Goal: Task Accomplishment & Management: Use online tool/utility

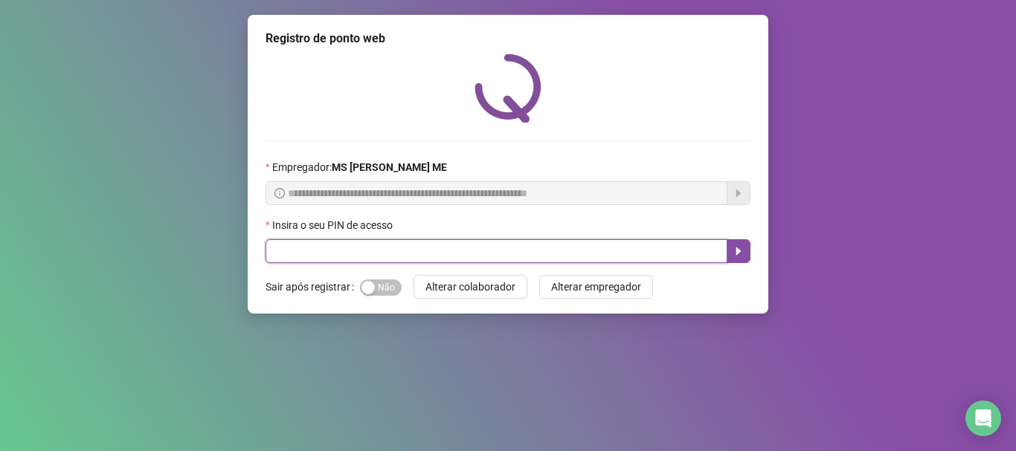
click at [355, 248] on input "text" at bounding box center [496, 251] width 462 height 24
type input "*****"
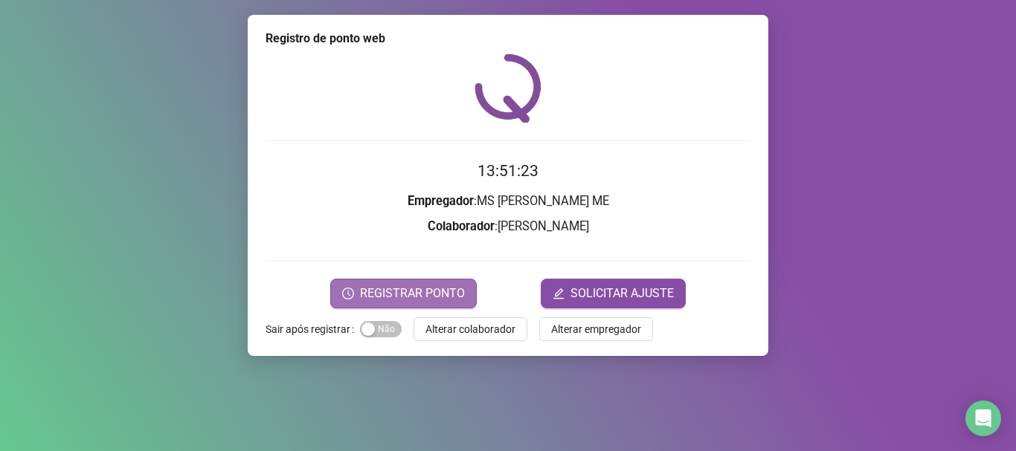
click at [391, 299] on span "REGISTRAR PONTO" at bounding box center [412, 294] width 105 height 18
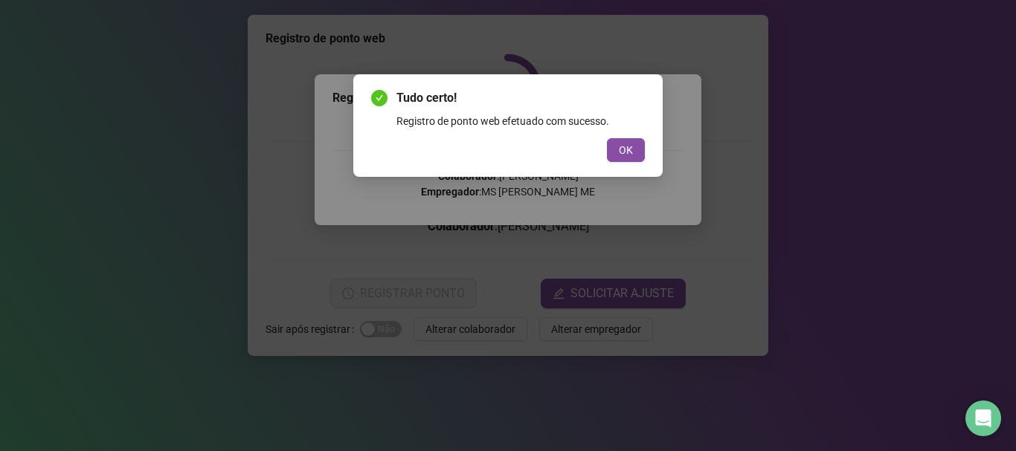
click at [618, 141] on button "OK" at bounding box center [626, 150] width 38 height 24
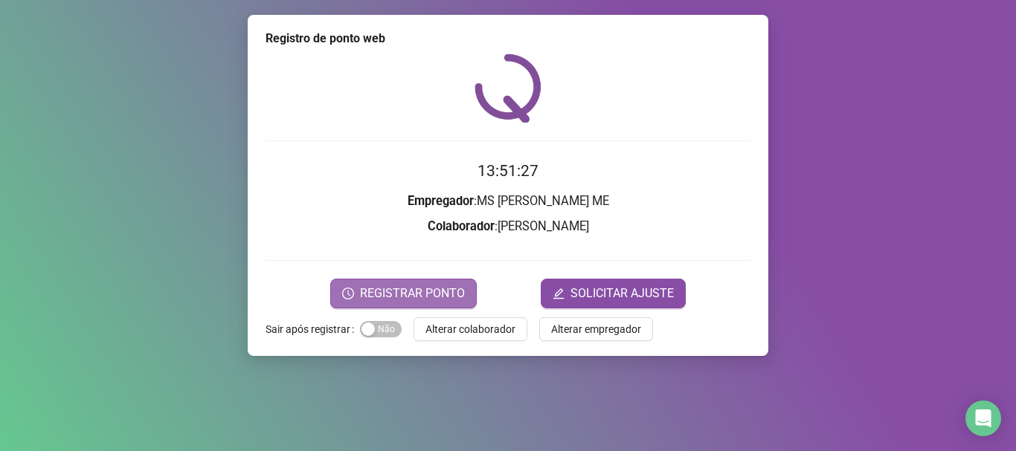
click at [421, 295] on span "REGISTRAR PONTO" at bounding box center [412, 294] width 105 height 18
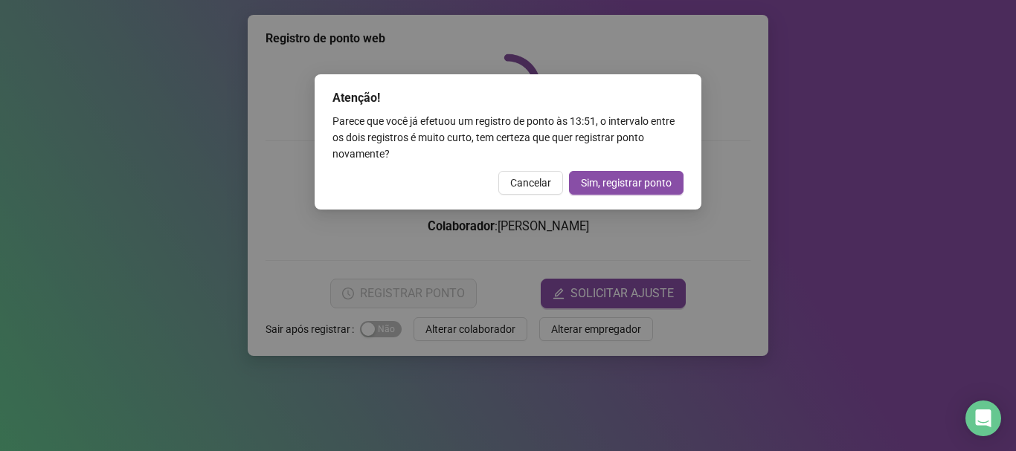
click at [536, 182] on span "Cancelar" at bounding box center [530, 183] width 41 height 16
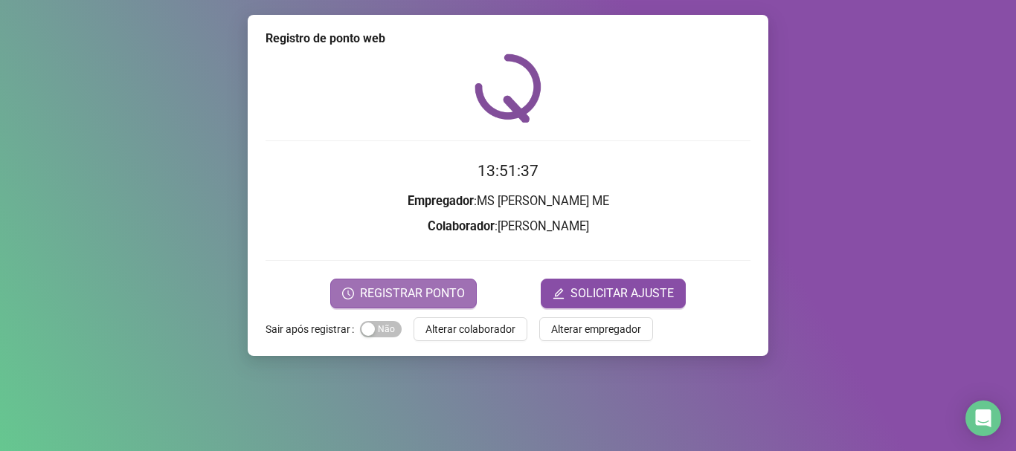
click at [416, 282] on button "REGISTRAR PONTO" at bounding box center [403, 294] width 146 height 30
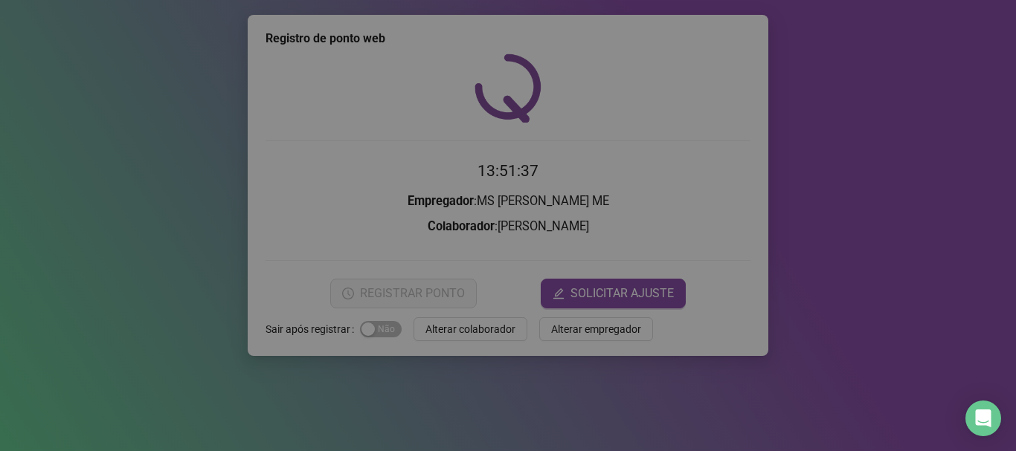
click at [417, 281] on body "Página inicial Registrar ponto Espelho de ponto Meus registros Minhas solicitaç…" at bounding box center [508, 225] width 1016 height 451
click at [417, 281] on div "Atenção! Parece que você já efetuou um registro de ponto às 13:51 , o intervalo…" at bounding box center [508, 225] width 1016 height 451
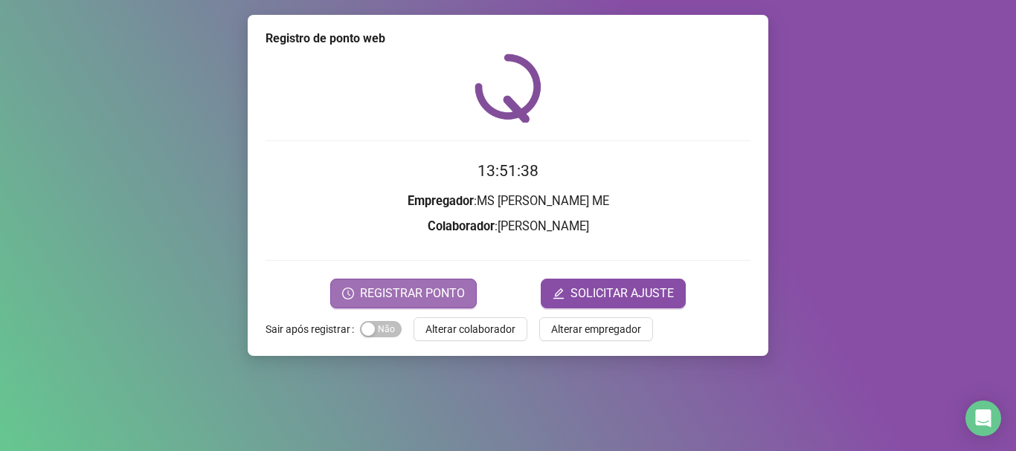
click at [439, 298] on span "REGISTRAR PONTO" at bounding box center [412, 294] width 105 height 18
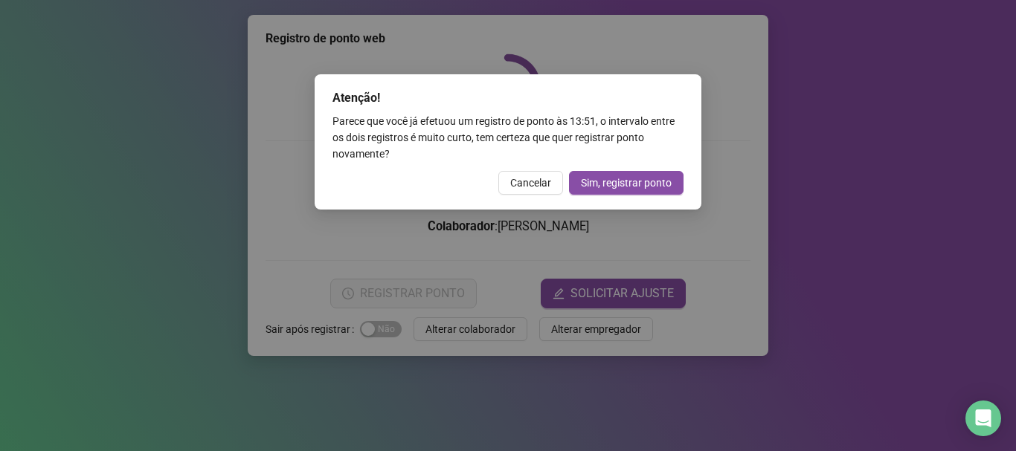
click at [541, 196] on div "Atenção! Parece que você já efetuou um registro de ponto às 13:51 , o intervalo…" at bounding box center [508, 141] width 387 height 135
click at [544, 185] on span "Cancelar" at bounding box center [530, 183] width 41 height 16
